Goal: Information Seeking & Learning: Learn about a topic

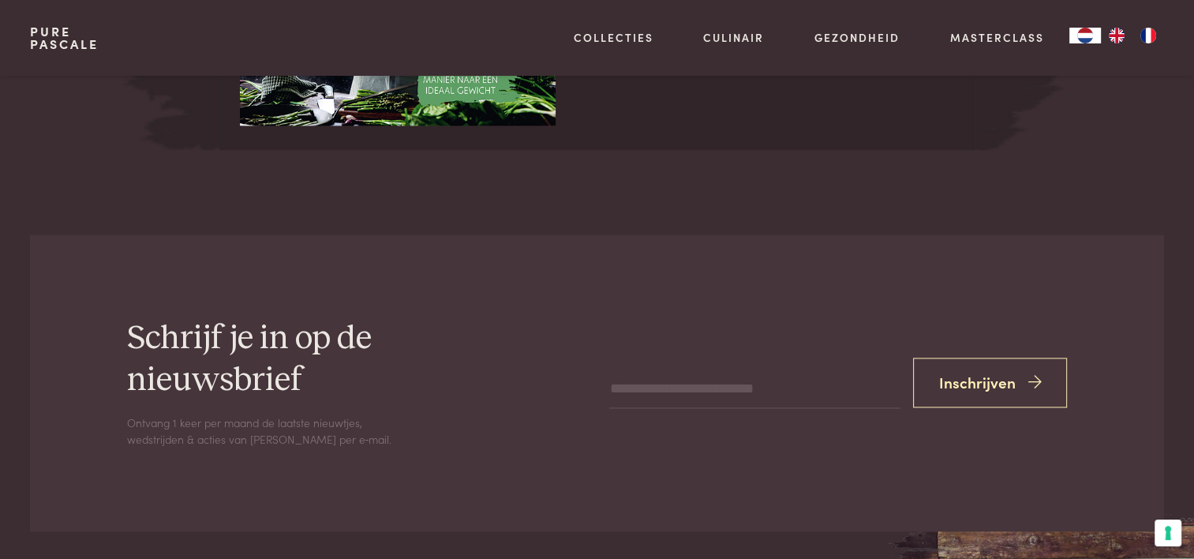
scroll to position [1894, 0]
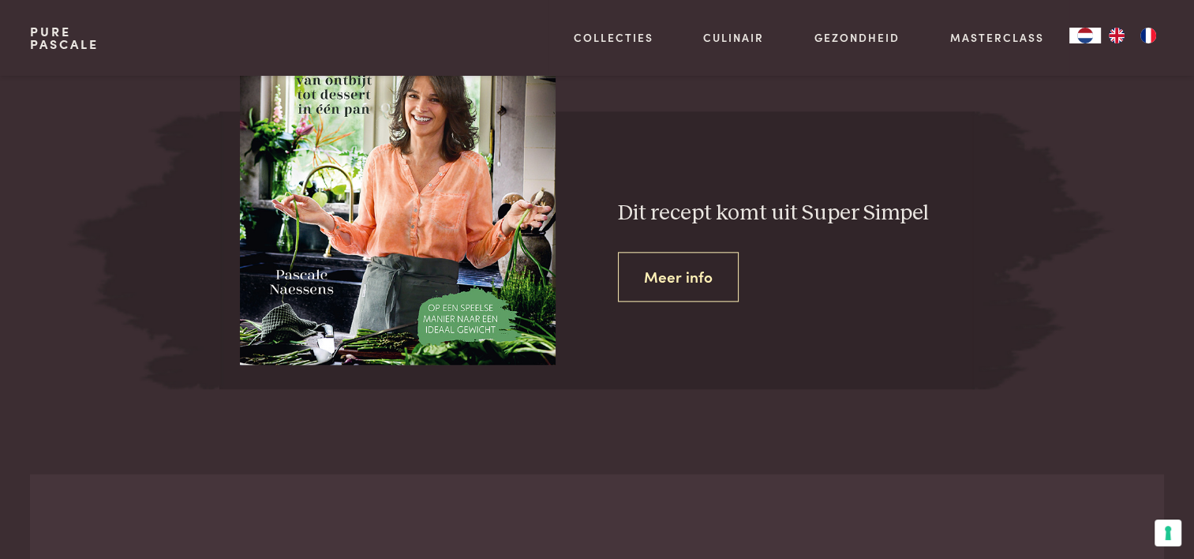
click at [669, 282] on link "Meer info" at bounding box center [678, 277] width 121 height 50
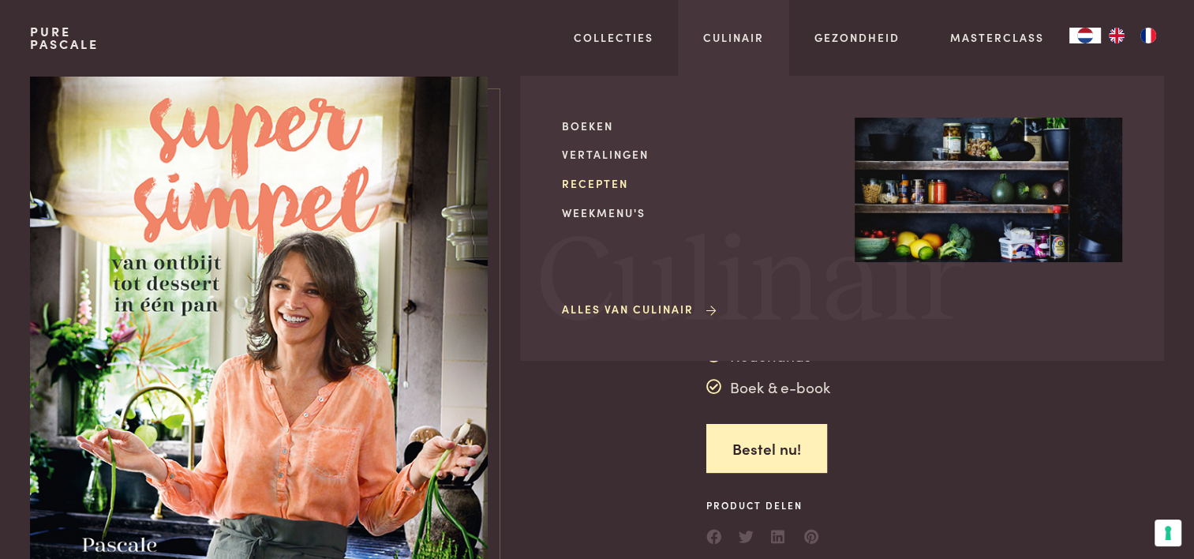
click at [621, 185] on link "Recepten" at bounding box center [695, 183] width 267 height 17
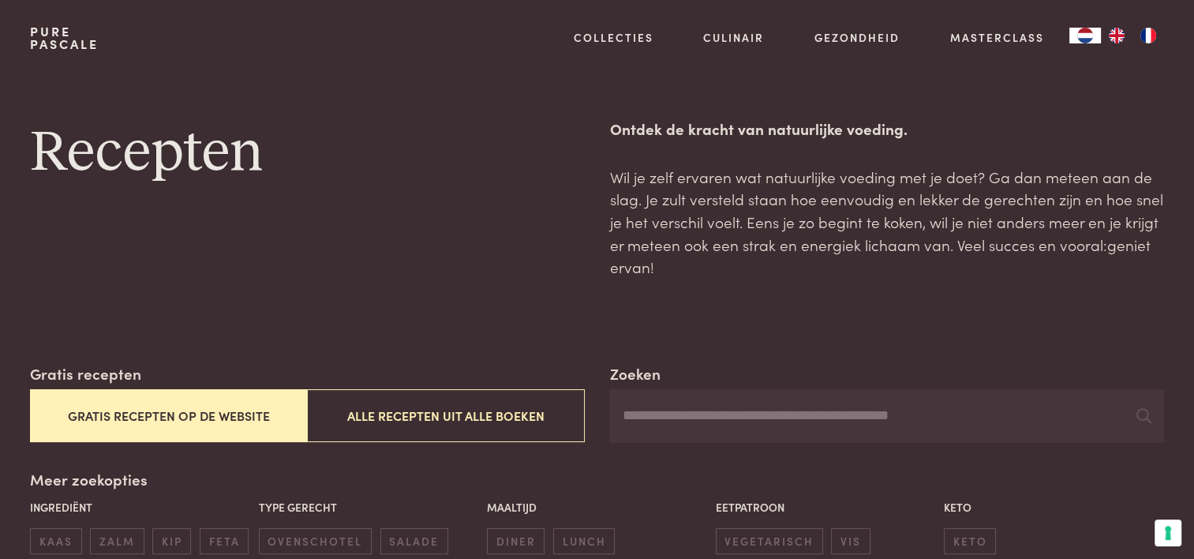
click at [155, 424] on button "Gratis recepten op de website" at bounding box center [168, 415] width 277 height 53
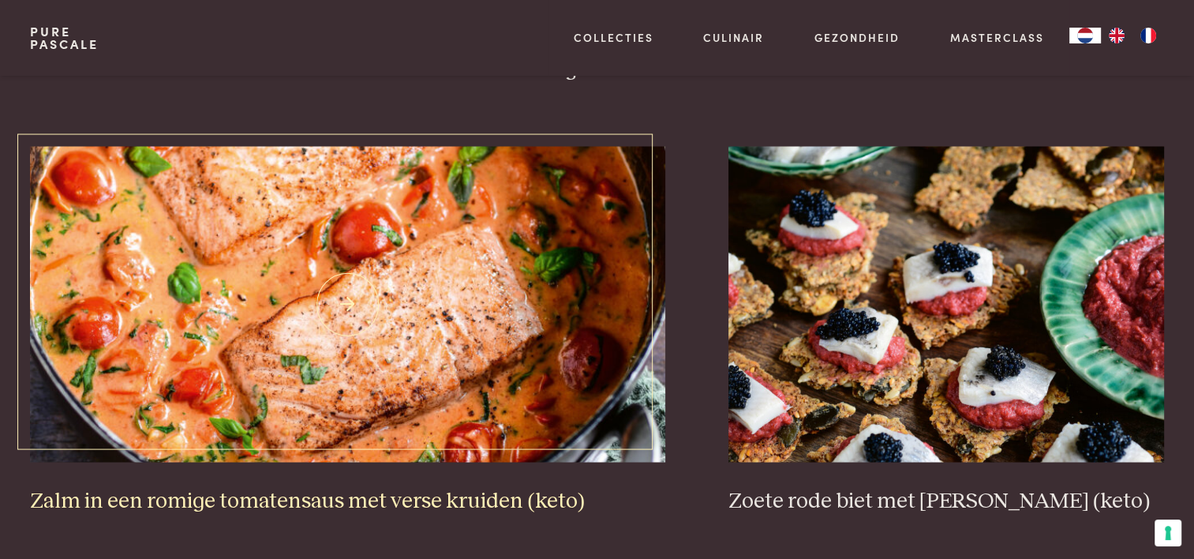
scroll to position [2808, 0]
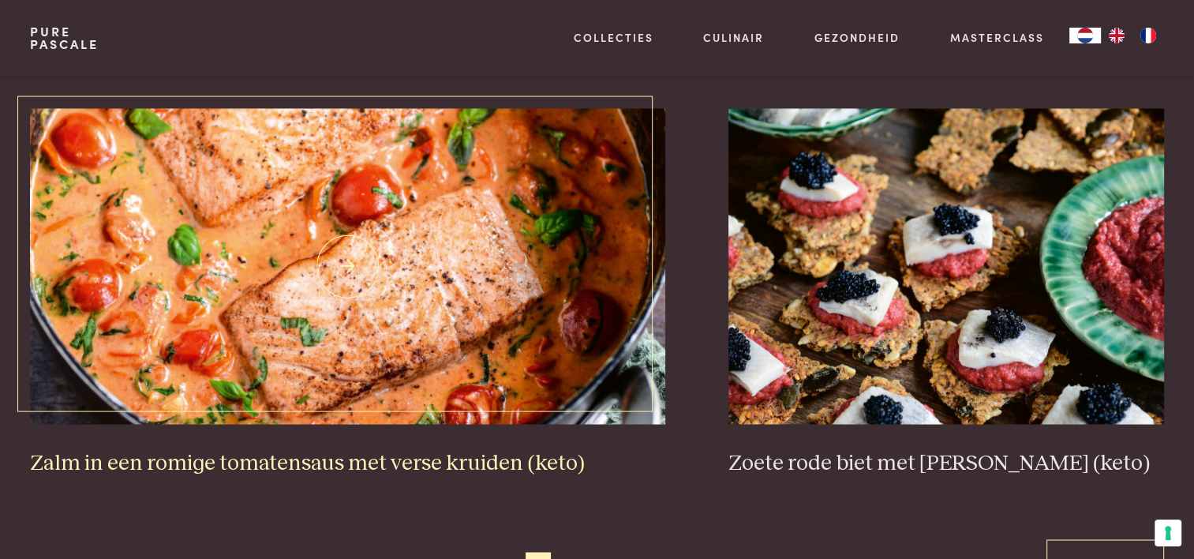
click at [380, 280] on img at bounding box center [347, 266] width 635 height 316
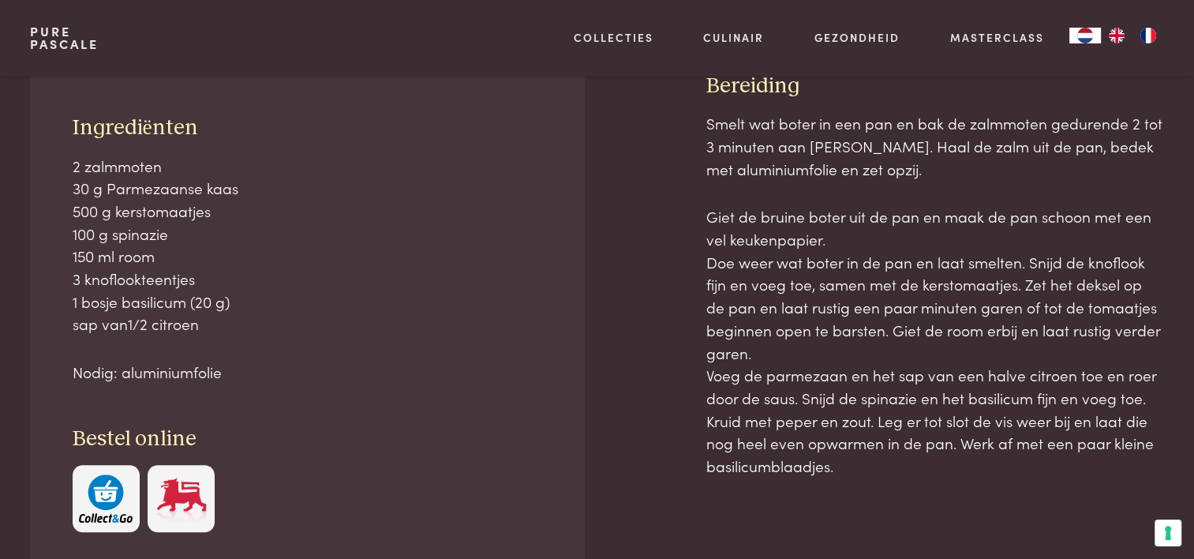
scroll to position [710, 0]
